Goal: Task Accomplishment & Management: Manage account settings

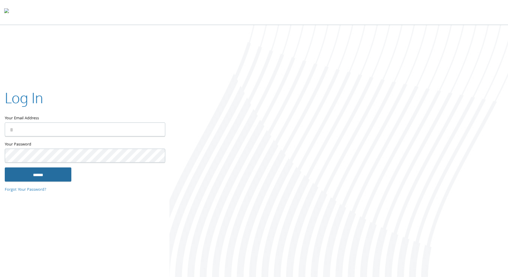
type input "**********"
click at [34, 170] on input "******" at bounding box center [38, 174] width 67 height 14
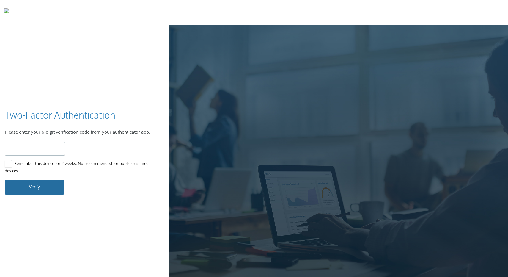
type input "******"
click at [36, 185] on button "Verify" at bounding box center [34, 187] width 59 height 14
